Goal: Information Seeking & Learning: Find contact information

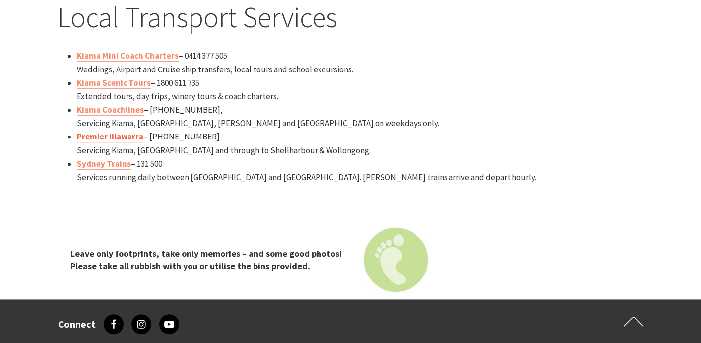
scroll to position [1278, 0]
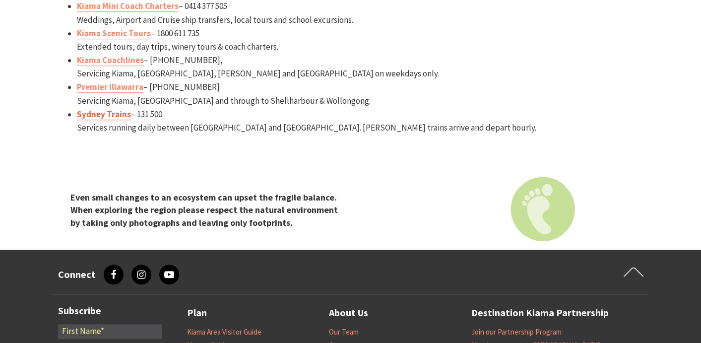
click at [114, 113] on link "Sydney Trains" at bounding box center [104, 114] width 54 height 11
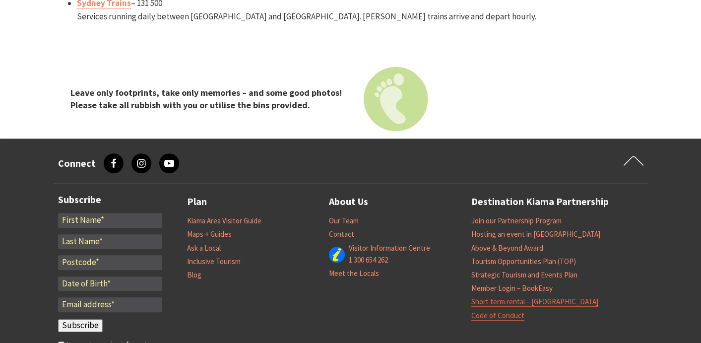
scroll to position [1526, 0]
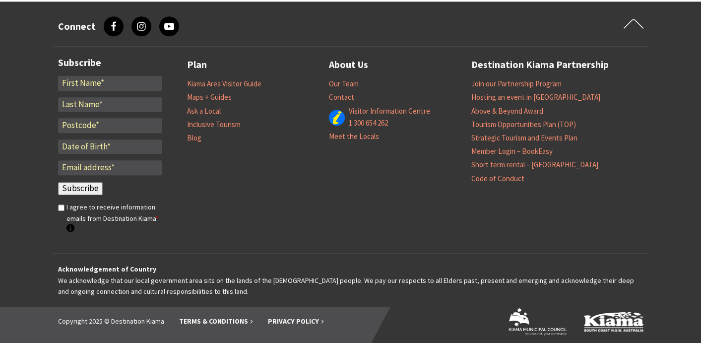
click at [636, 90] on div "Subscribe Fields marked with an * are required * * * * Email * Subscribe" at bounding box center [350, 150] width 595 height 206
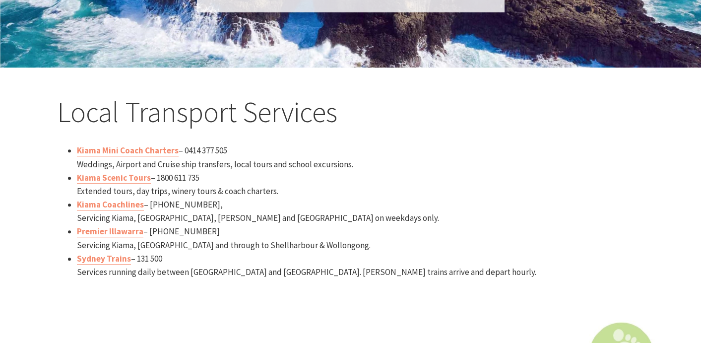
scroll to position [1179, 0]
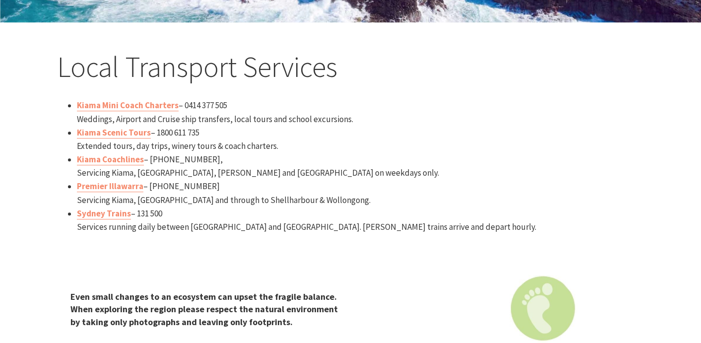
click at [136, 228] on li "Sydney Trains – 131 500 Services running daily between [GEOGRAPHIC_DATA] and [G…" at bounding box center [361, 220] width 568 height 27
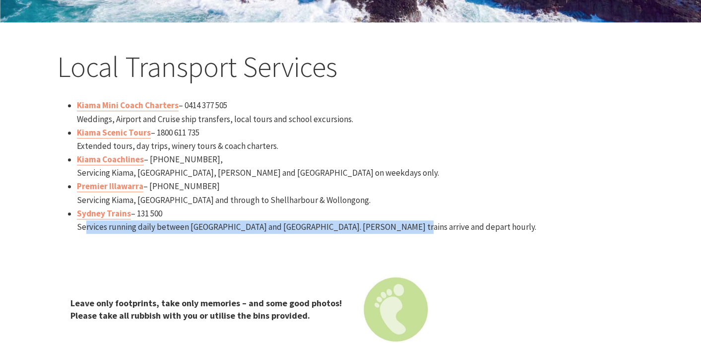
drag, startPoint x: 81, startPoint y: 226, endPoint x: 407, endPoint y: 223, distance: 325.9
click at [407, 223] on li "Sydney Trains – 131 500 Services running daily between [GEOGRAPHIC_DATA] and [G…" at bounding box center [361, 220] width 568 height 27
click at [322, 231] on li "Sydney Trains – 131 500 Services running daily between [GEOGRAPHIC_DATA] and [G…" at bounding box center [361, 220] width 568 height 27
drag, startPoint x: 77, startPoint y: 225, endPoint x: 400, endPoint y: 223, distance: 323.0
click at [400, 223] on li "Sydney Trains – 131 500 Services running daily between [GEOGRAPHIC_DATA] and [G…" at bounding box center [361, 220] width 568 height 27
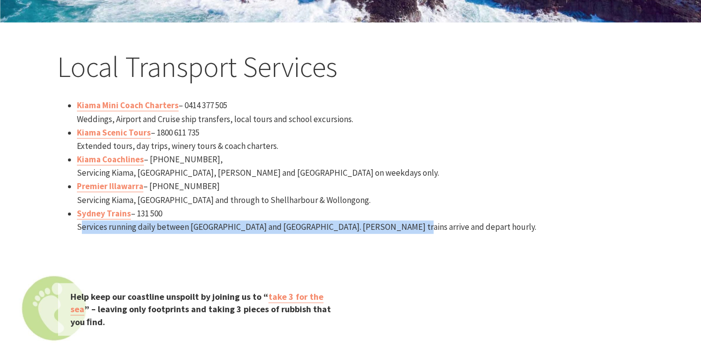
copy li "Services running daily between [GEOGRAPHIC_DATA] and [GEOGRAPHIC_DATA]. [PERSON…"
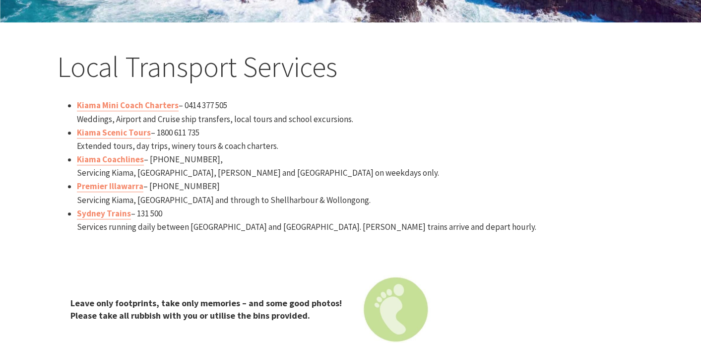
click at [633, 140] on li "Kiama Scenic Tours – 1800 611 735 Extended tours, day trips, winery tours & coa…" at bounding box center [361, 139] width 568 height 27
